Goal: Task Accomplishment & Management: Use online tool/utility

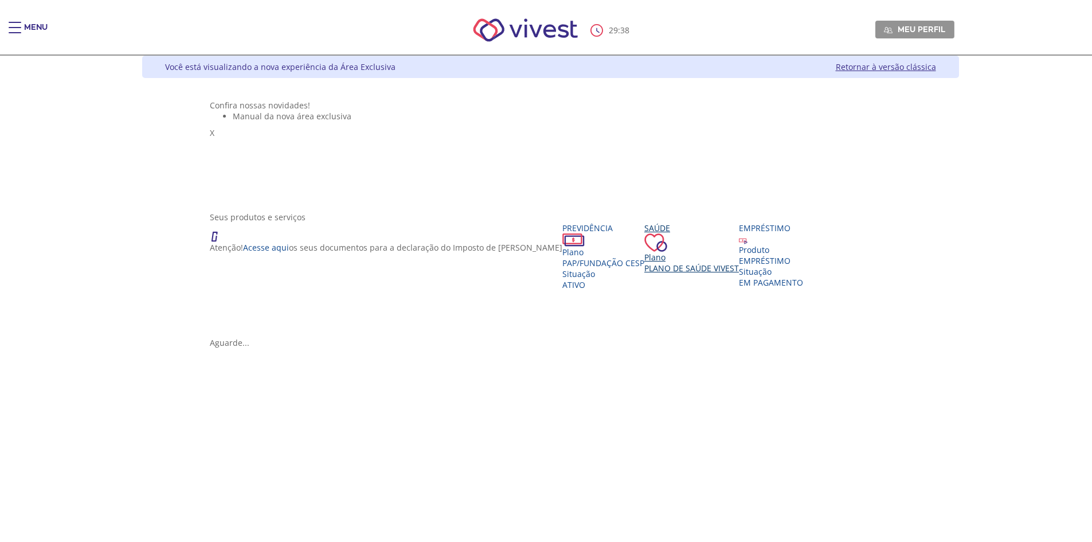
click at [644, 273] on div "Saúde Plano Plano de Saúde VIVEST" at bounding box center [691, 247] width 95 height 51
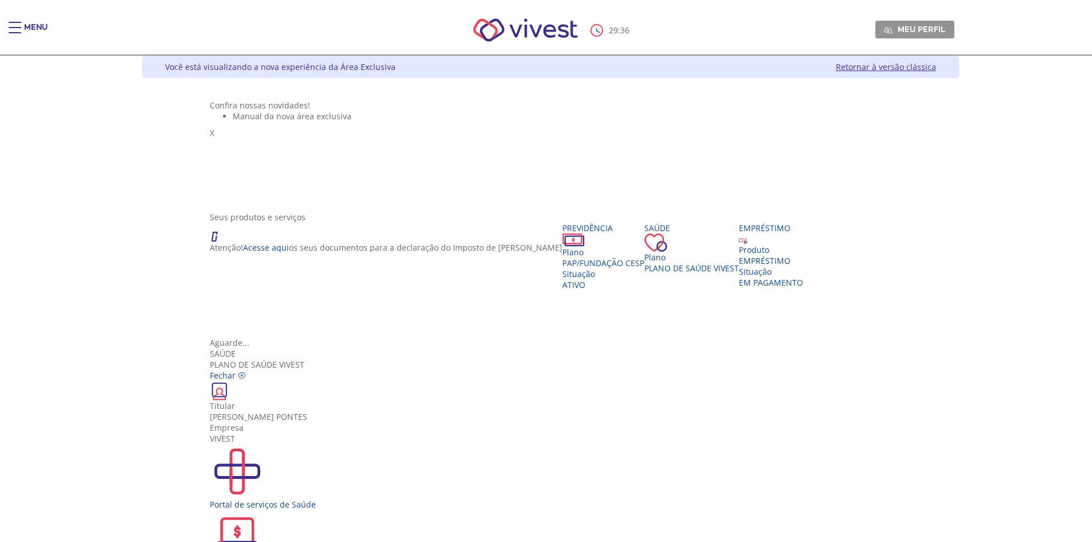
click at [265, 510] on img "Vivest" at bounding box center [237, 537] width 55 height 55
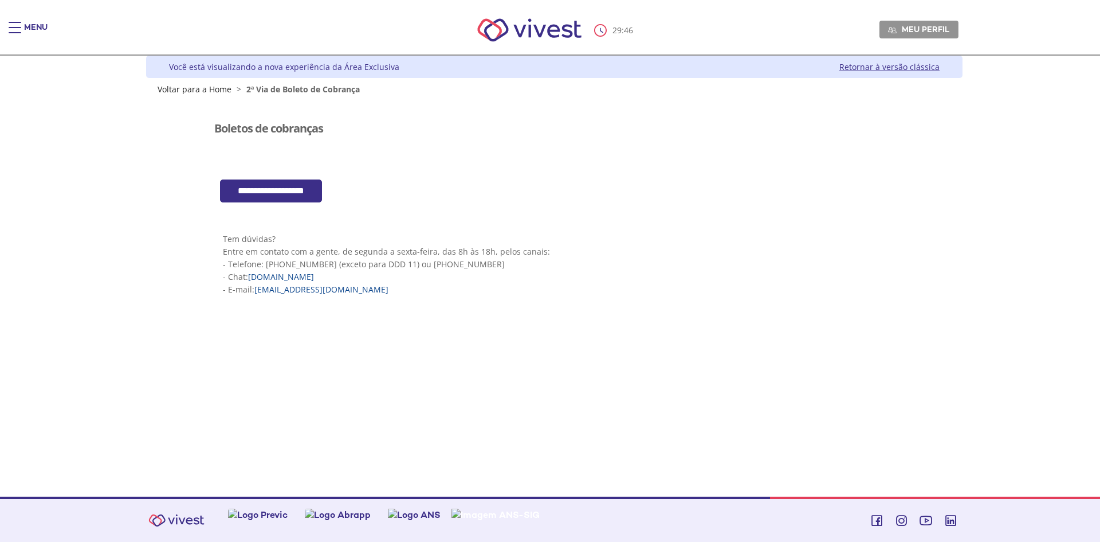
click at [285, 193] on input "**********" at bounding box center [271, 190] width 102 height 23
